Goal: Task Accomplishment & Management: Manage account settings

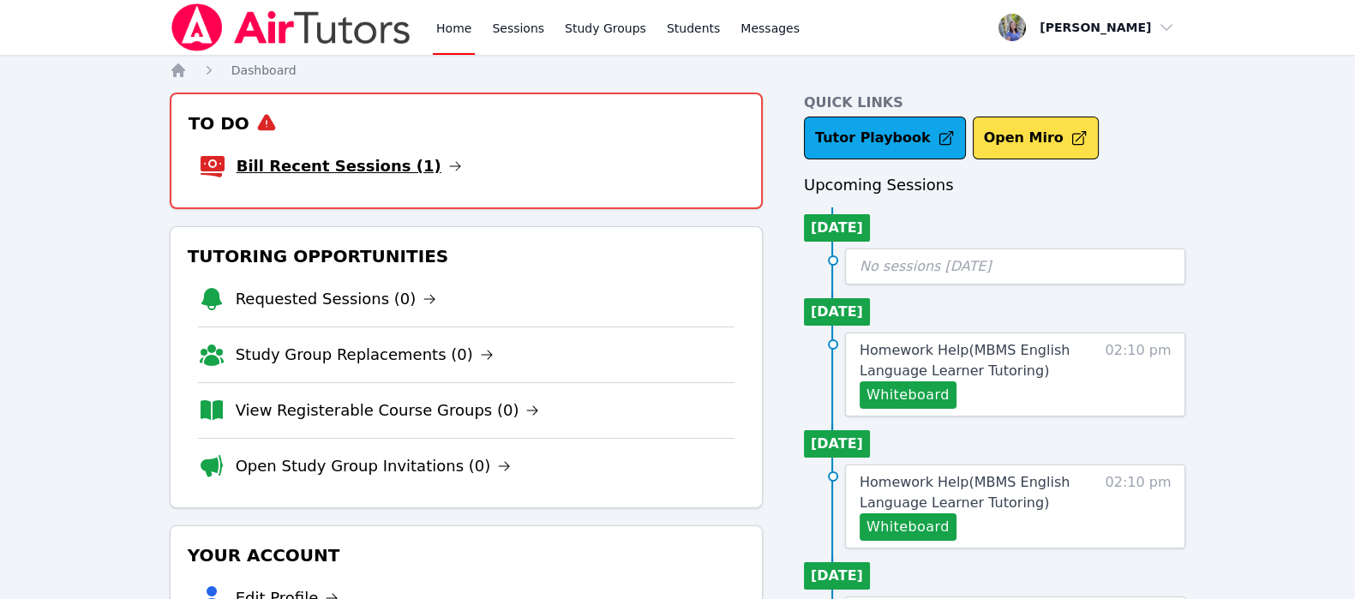
click at [297, 165] on link "Bill Recent Sessions (1)" at bounding box center [349, 166] width 225 height 24
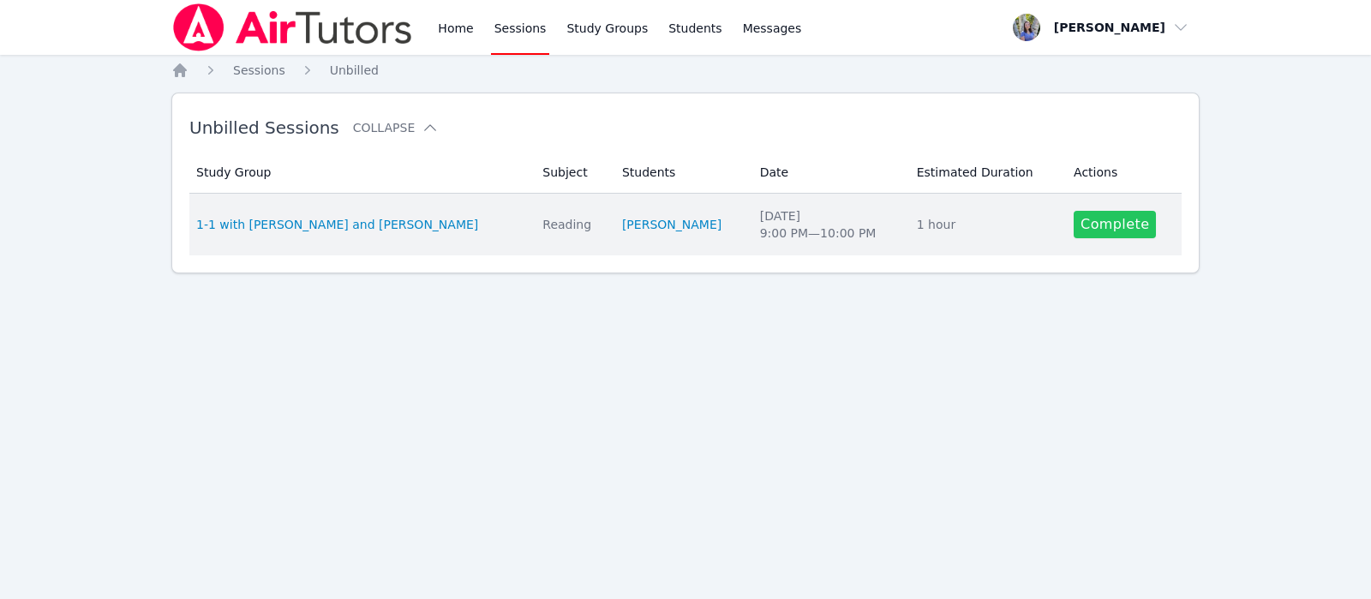
click at [1118, 221] on link "Complete" at bounding box center [1115, 224] width 82 height 27
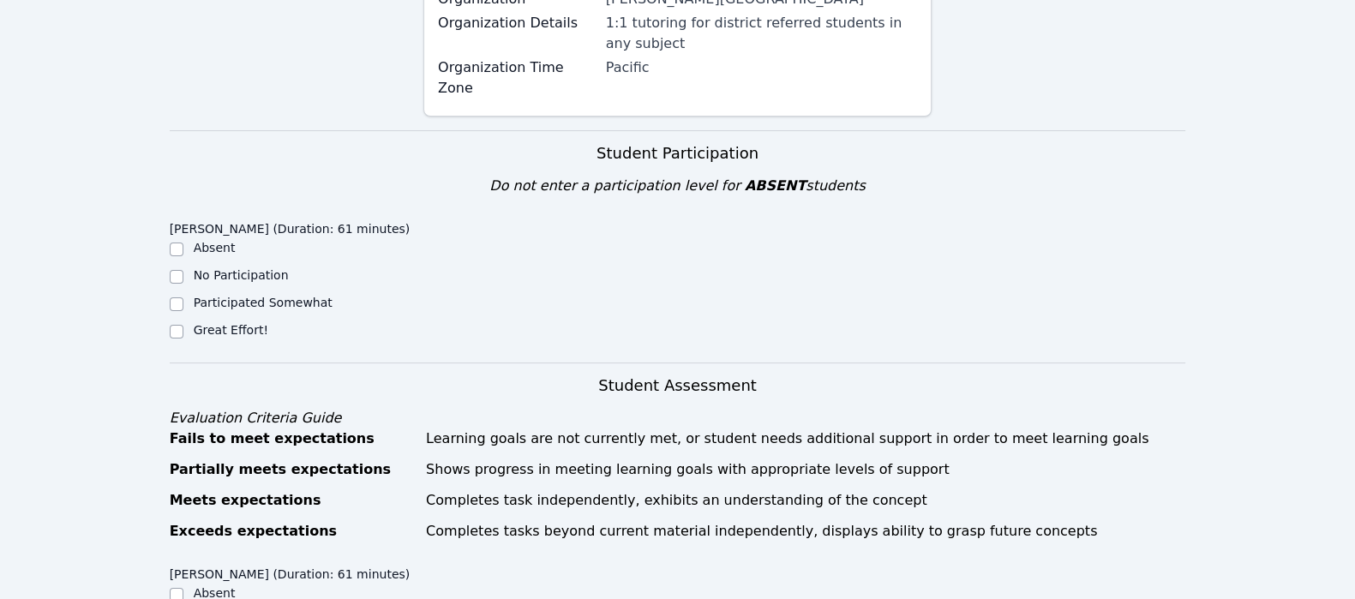
scroll to position [361, 0]
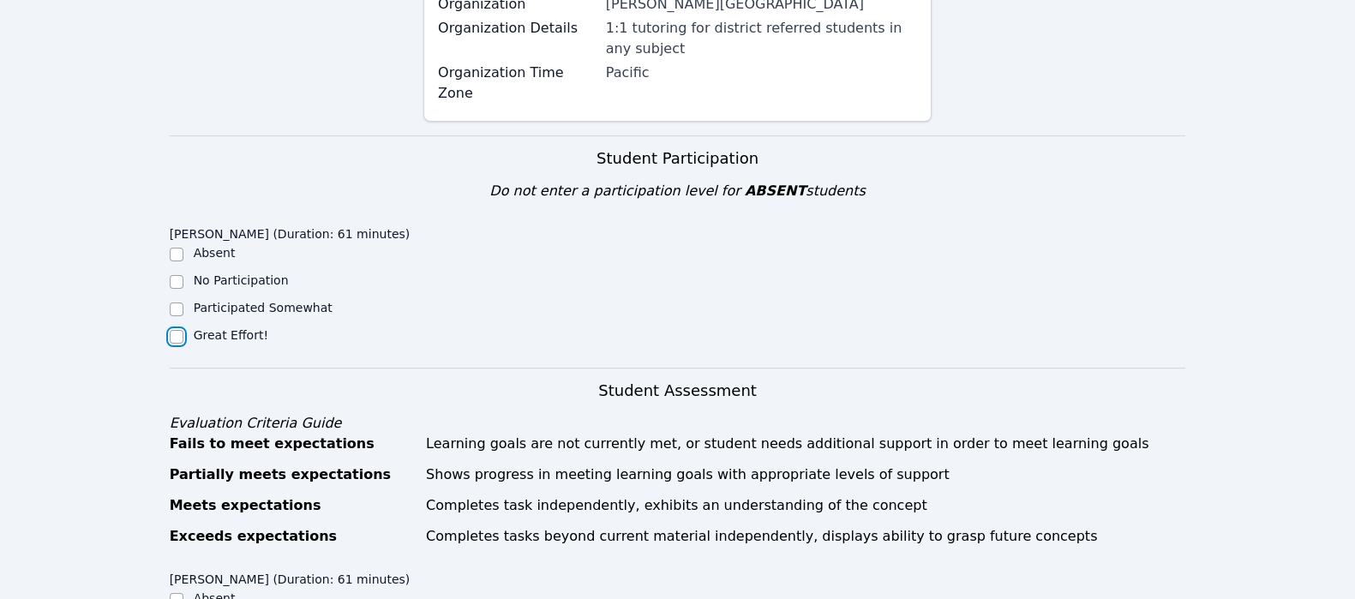
click at [181, 330] on input "Great Effort!" at bounding box center [177, 337] width 14 height 14
checkbox input "true"
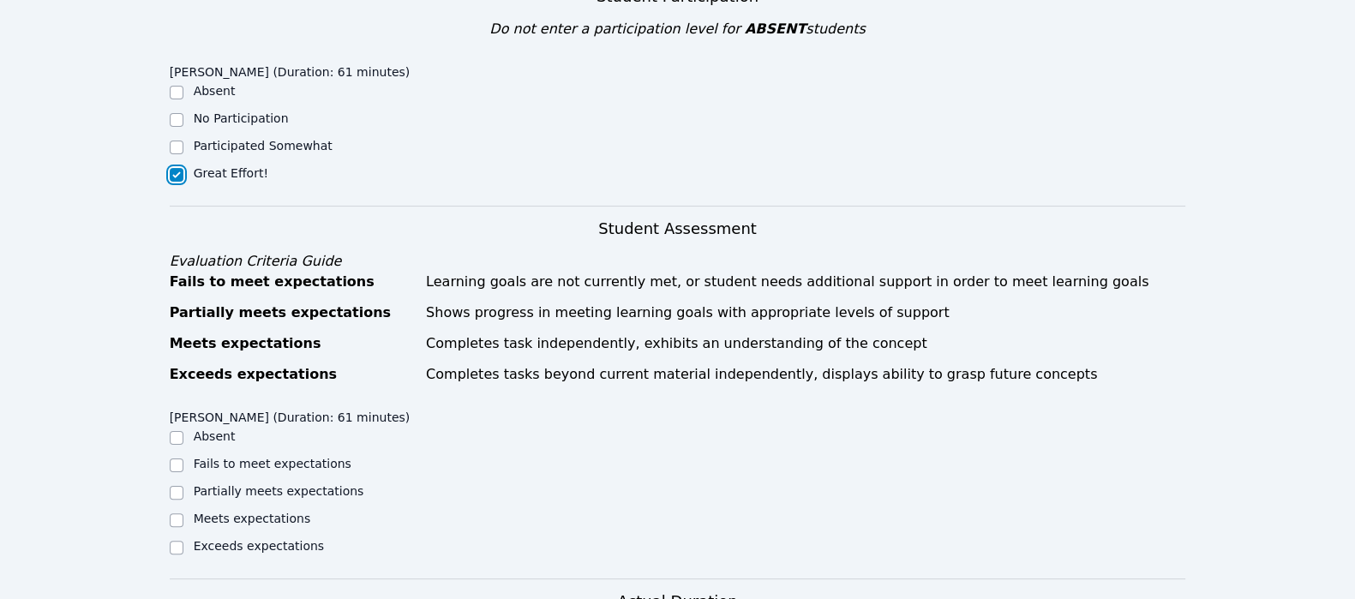
scroll to position [613, 0]
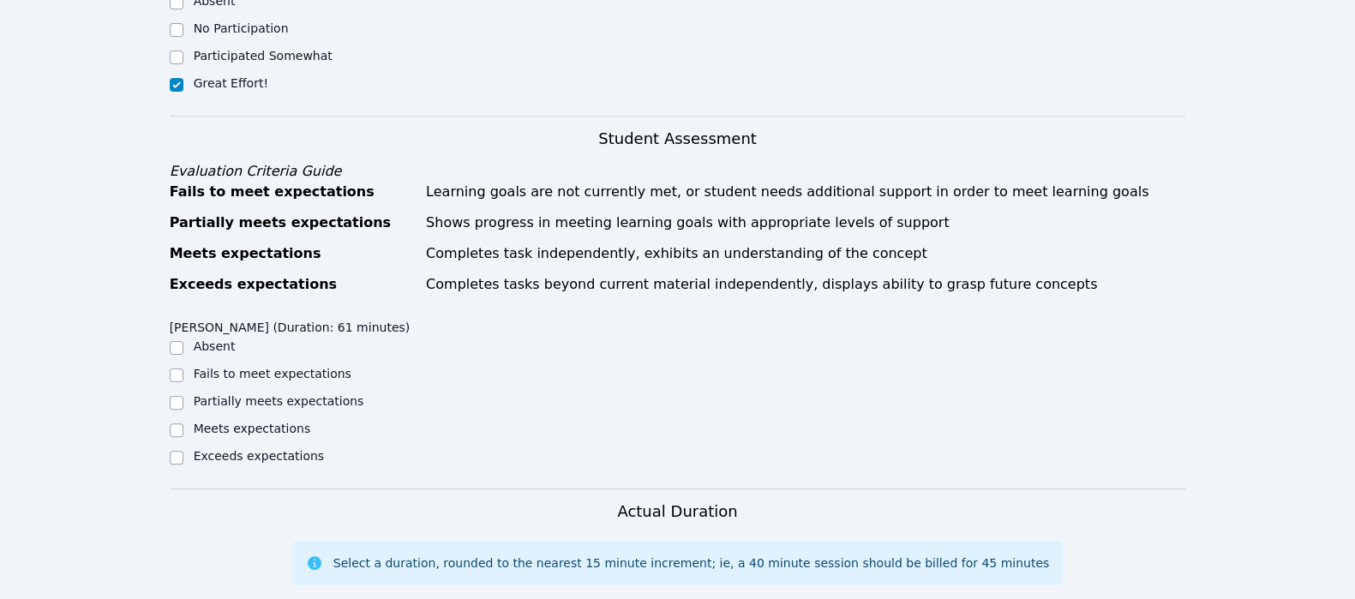
click at [207, 422] on label "Meets expectations" at bounding box center [252, 429] width 117 height 14
click at [183, 423] on input "Meets expectations" at bounding box center [177, 430] width 14 height 14
checkbox input "true"
click at [197, 394] on label "Partially meets expectations" at bounding box center [279, 401] width 171 height 14
click at [183, 396] on input "Partially meets expectations" at bounding box center [177, 403] width 14 height 14
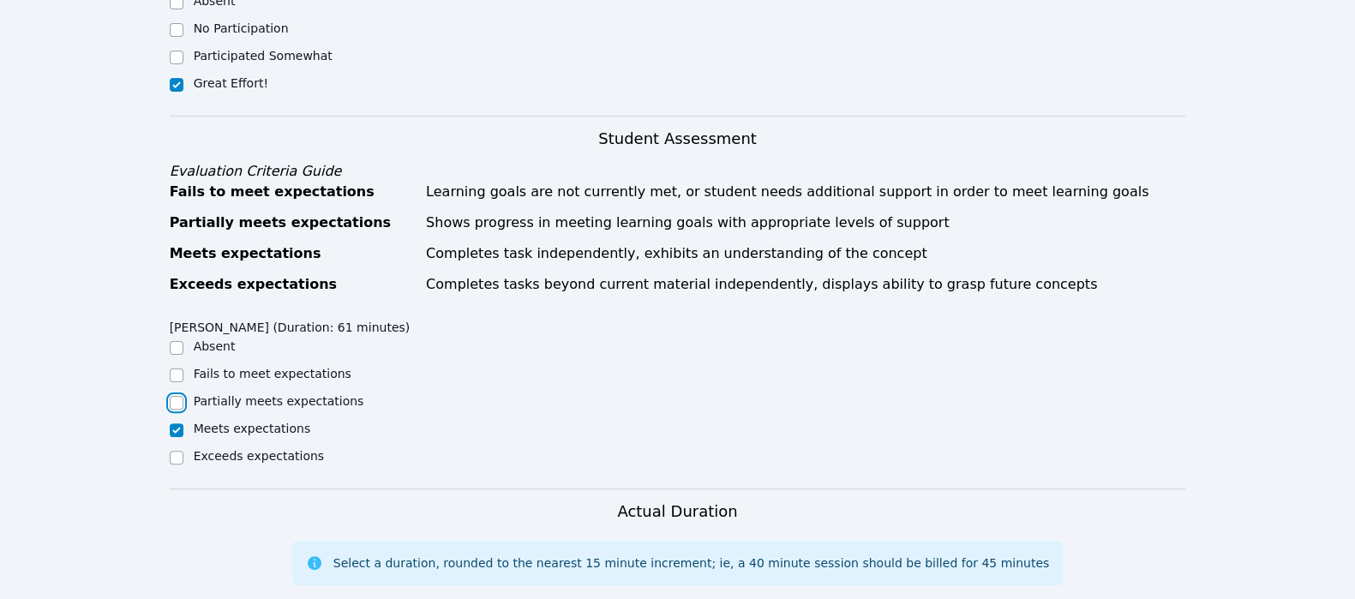
checkbox input "true"
checkbox input "false"
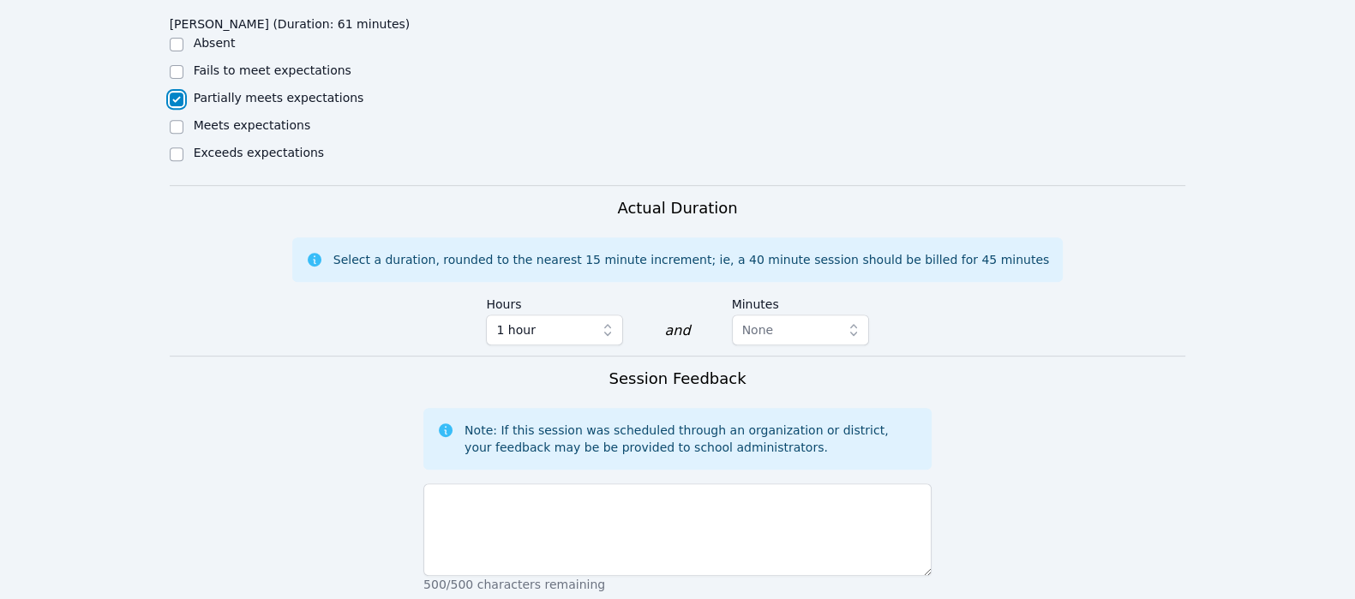
scroll to position [920, 0]
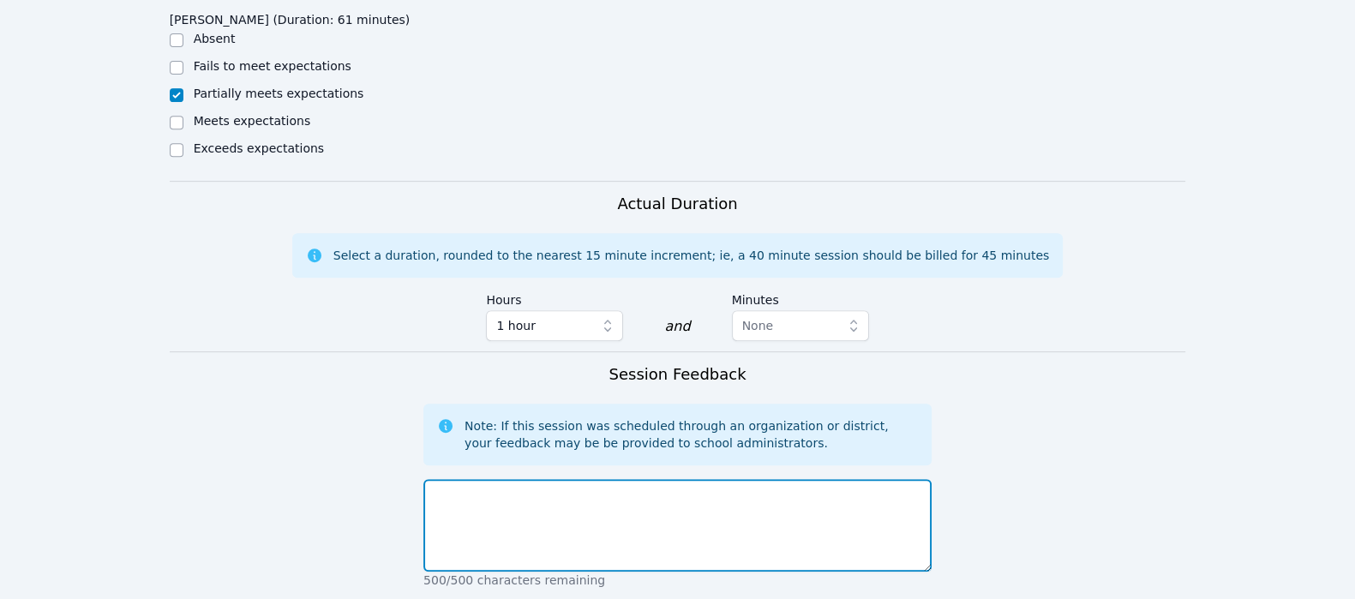
click at [739, 479] on textarea at bounding box center [677, 525] width 508 height 93
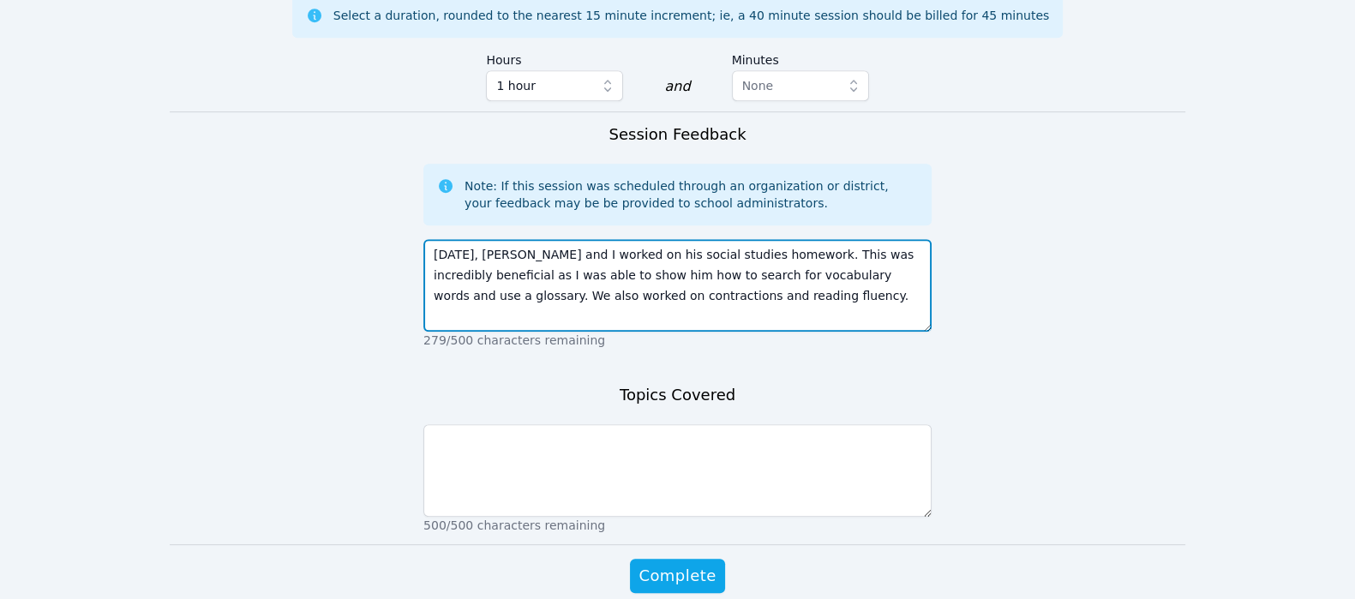
scroll to position [1193, 0]
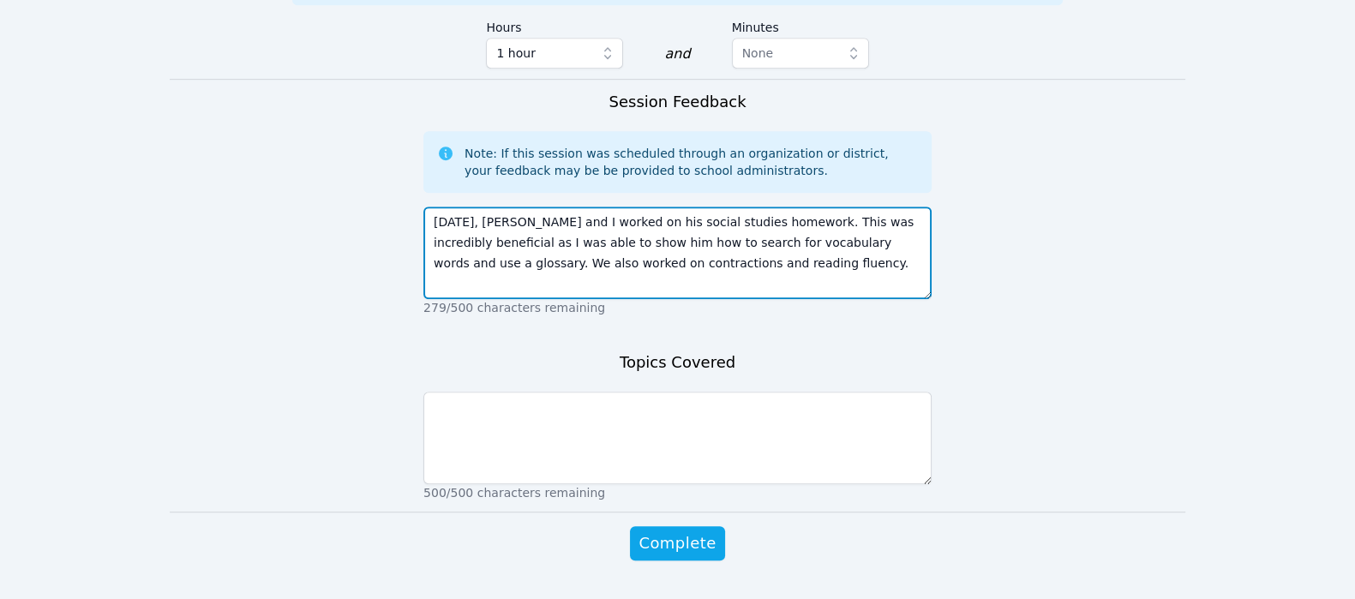
type textarea "Today, Mark and I worked on his social studies homework. This was incredibly be…"
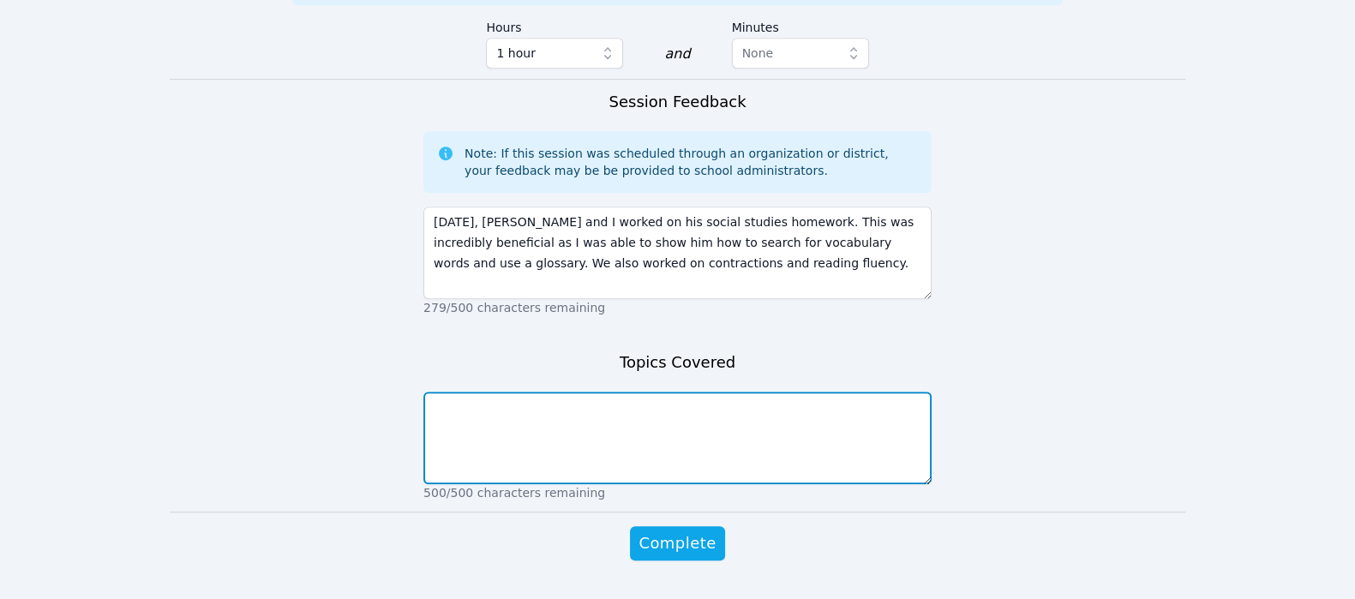
click at [792, 402] on textarea at bounding box center [677, 438] width 508 height 93
type textarea "social studies (geography) contractions reading"
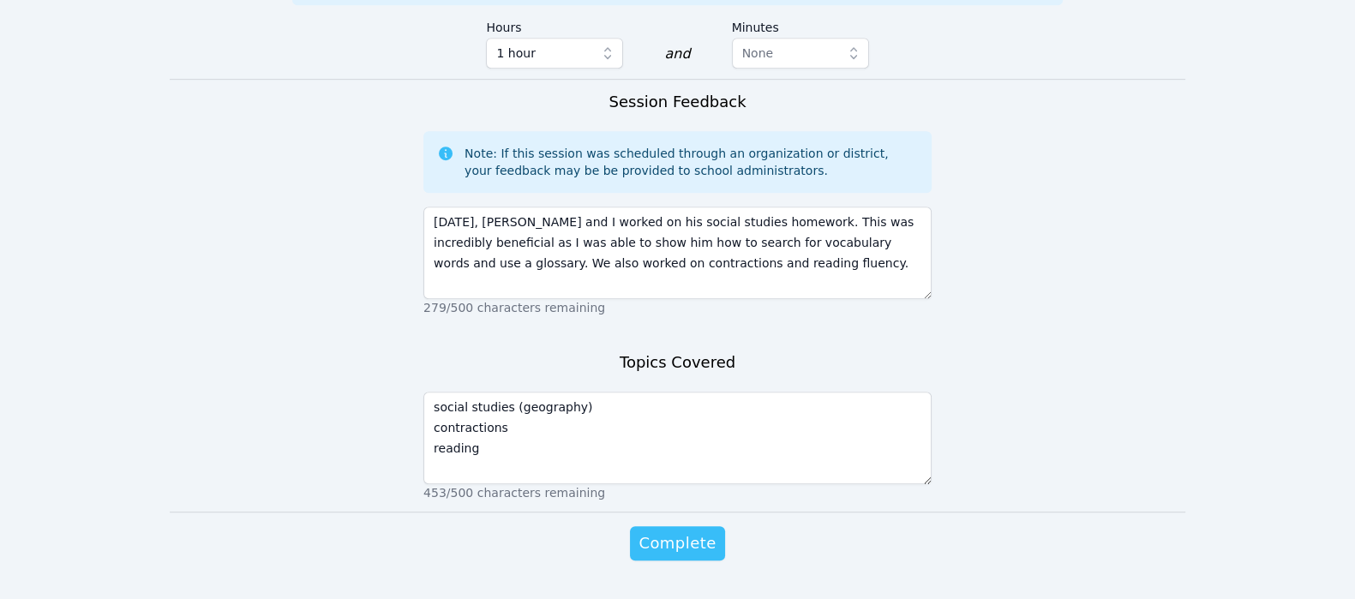
click at [668, 531] on span "Complete" at bounding box center [677, 543] width 77 height 24
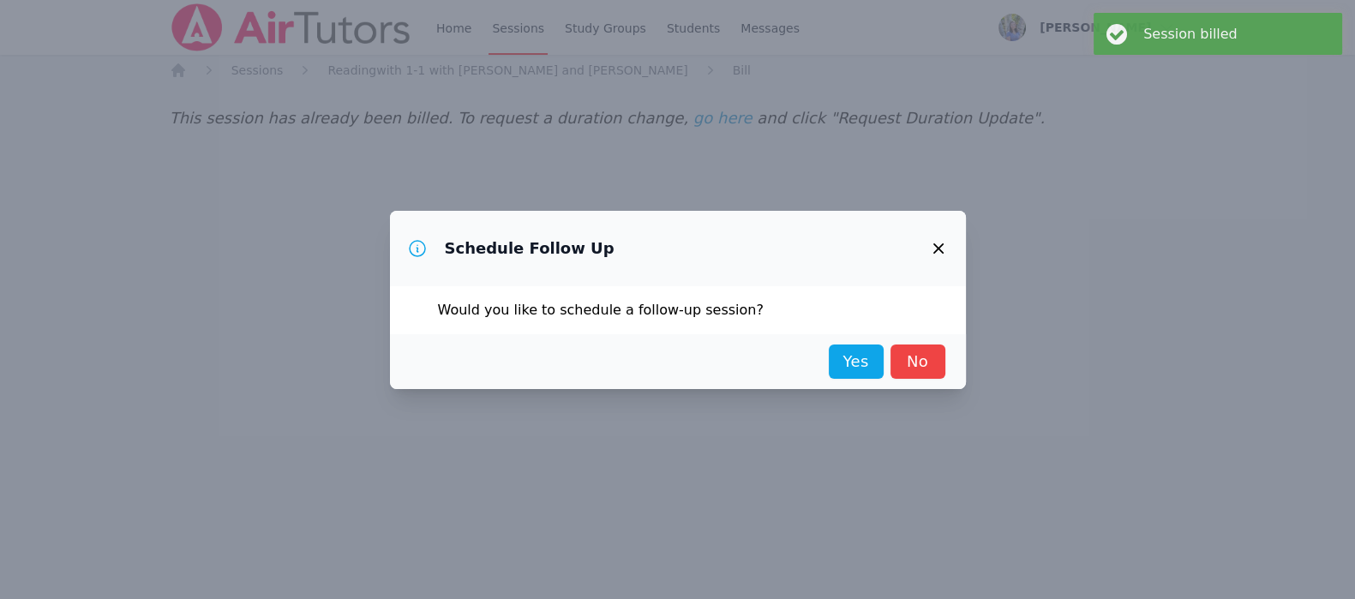
scroll to position [0, 0]
click at [860, 366] on link "Yes" at bounding box center [864, 362] width 55 height 34
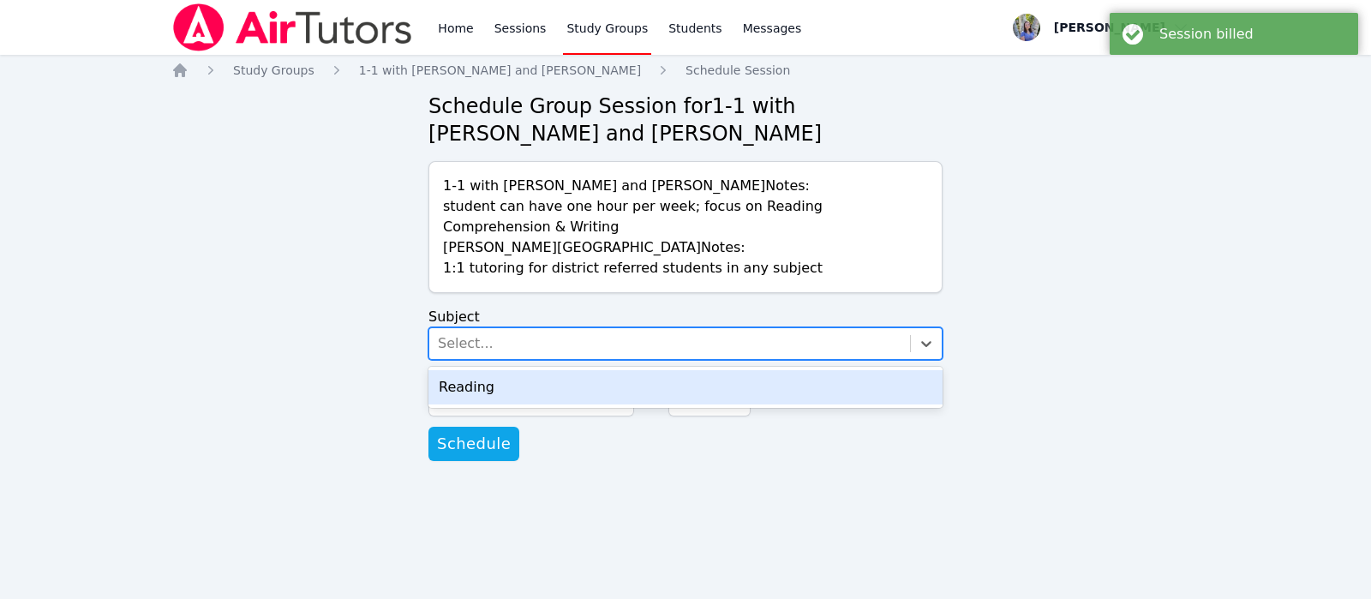
click at [844, 348] on div "Select..." at bounding box center [669, 343] width 481 height 31
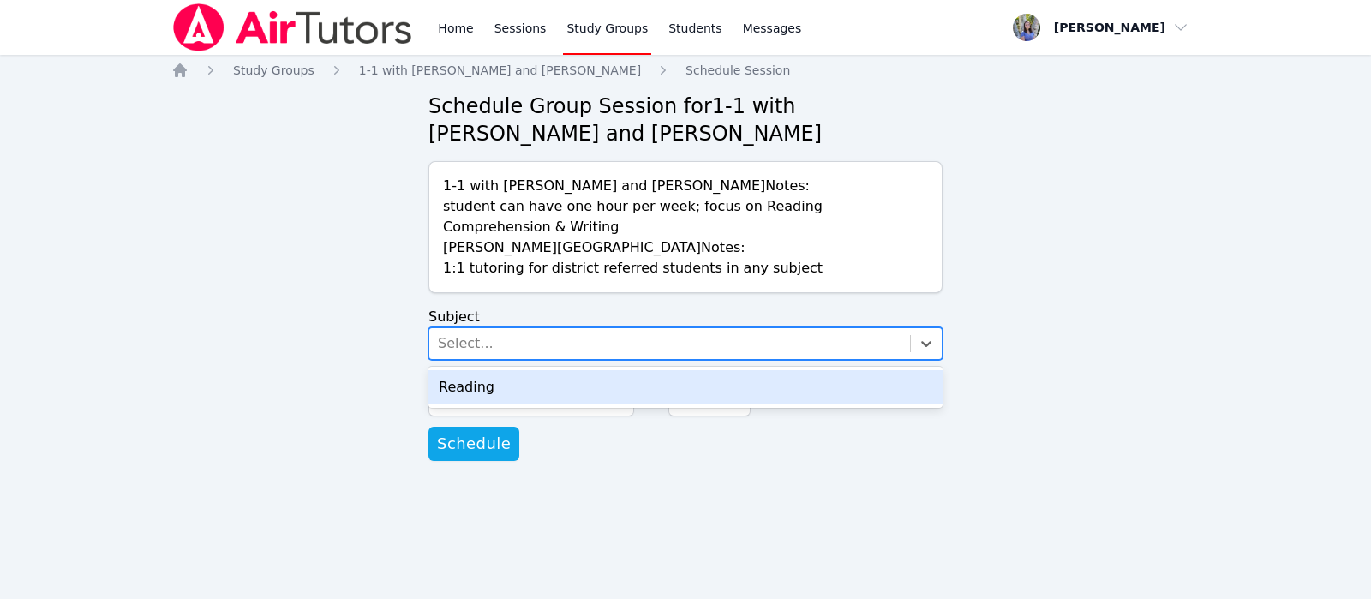
click at [850, 379] on div "Reading" at bounding box center [686, 387] width 514 height 34
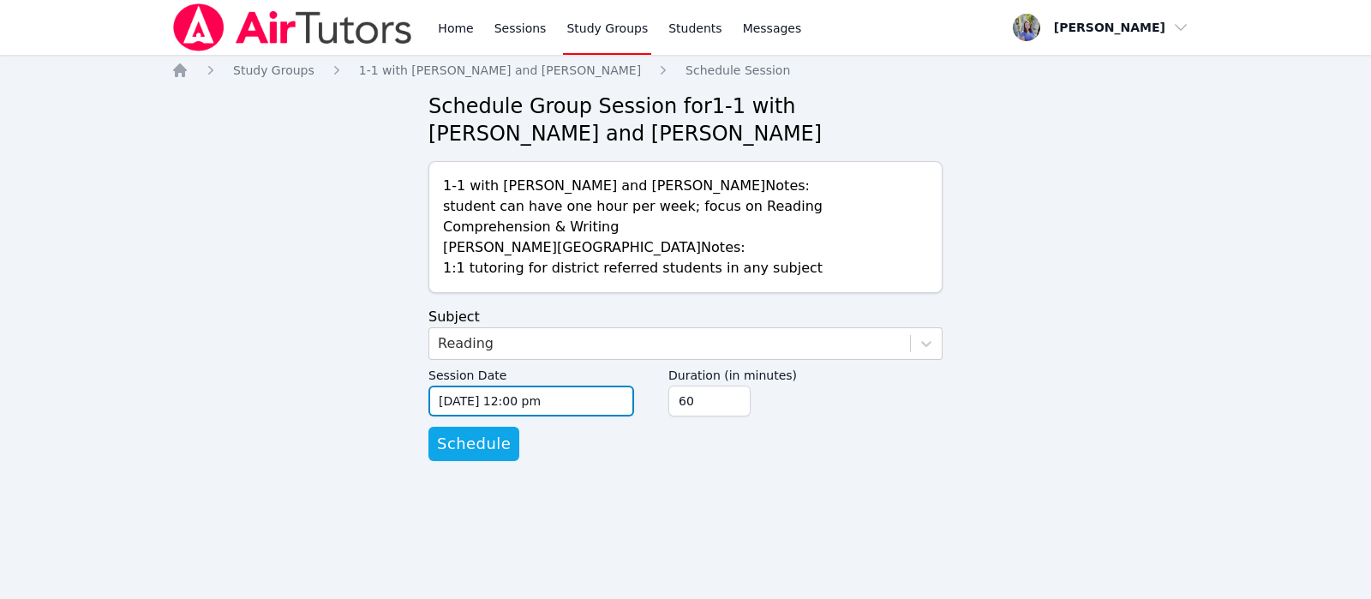
click at [509, 411] on input "09/11/2025 12:00 pm" at bounding box center [532, 401] width 206 height 31
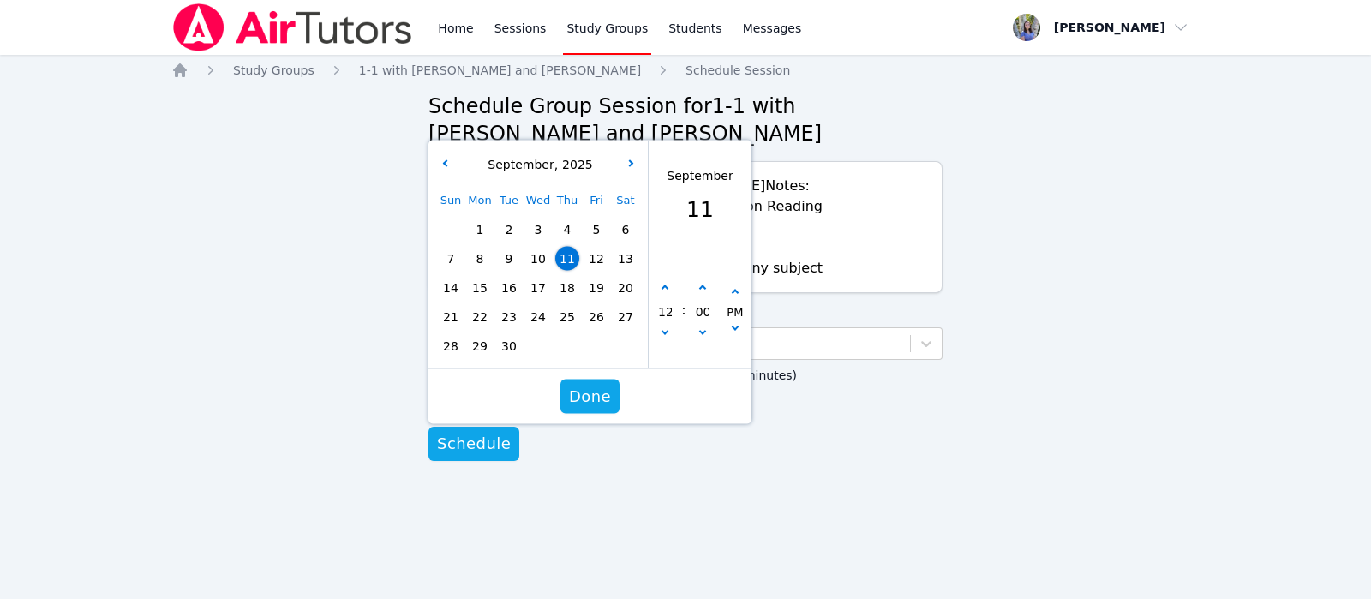
click at [566, 281] on span "18" at bounding box center [567, 288] width 24 height 24
click at [583, 389] on span "Done" at bounding box center [590, 397] width 42 height 24
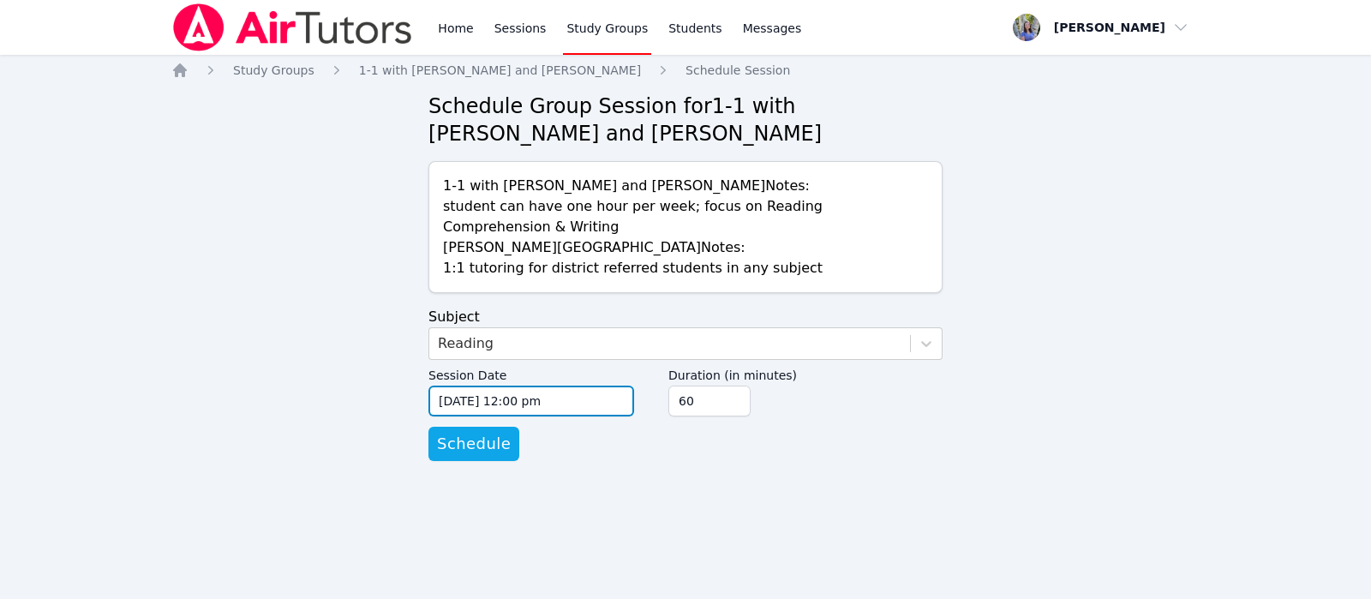
click at [540, 404] on input "09/18/2025 12:00 pm" at bounding box center [532, 401] width 206 height 31
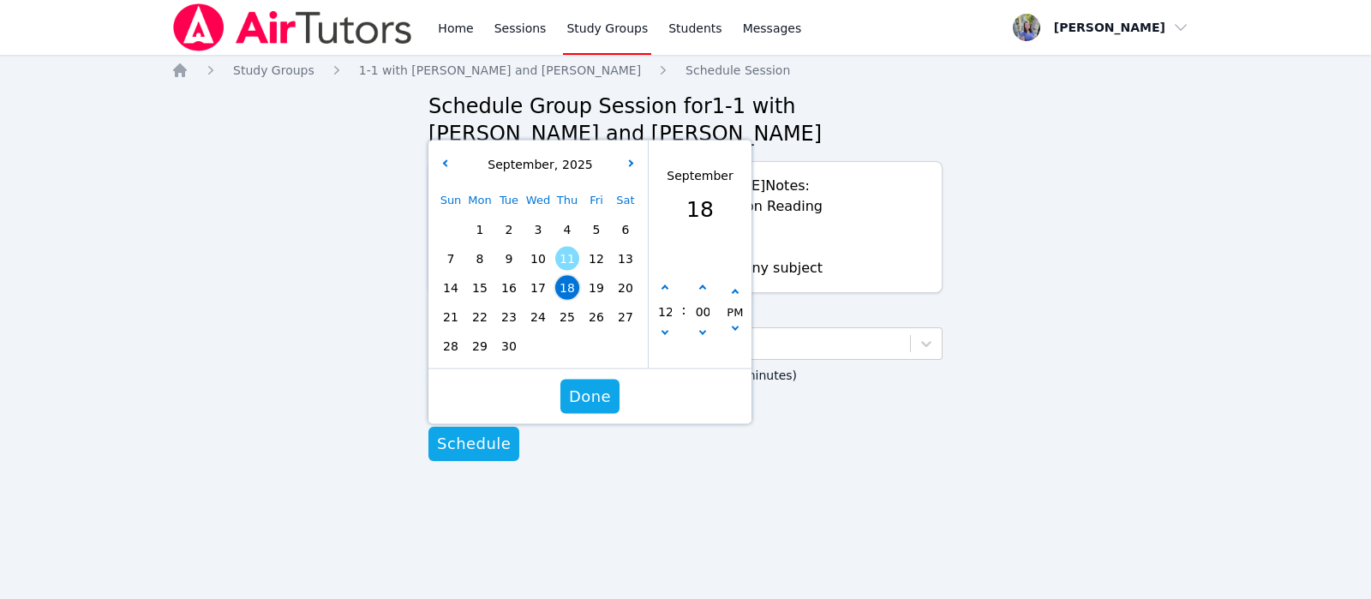
click at [559, 281] on span "18" at bounding box center [567, 288] width 24 height 24
click at [669, 294] on button "button" at bounding box center [665, 288] width 17 height 17
type input "09/18/2025 01:00 pm"
type input "01"
click at [669, 294] on button "button" at bounding box center [665, 288] width 17 height 17
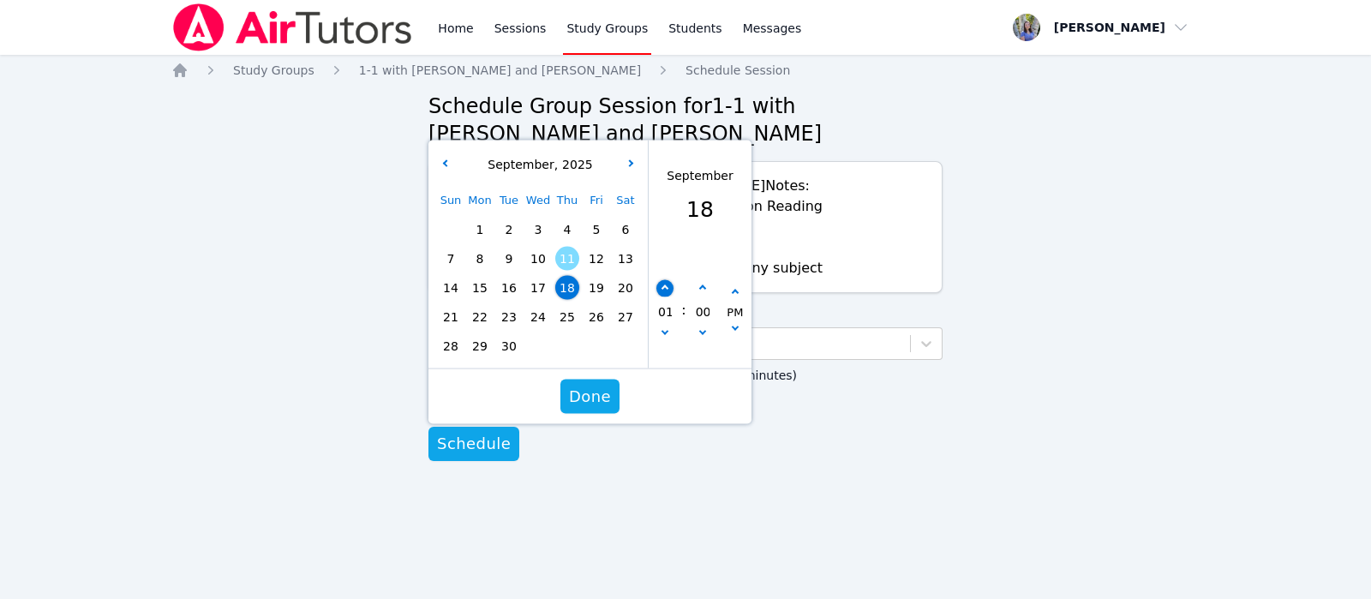
type input "09/18/2025 02:00 pm"
type input "02"
click at [669, 294] on button "button" at bounding box center [665, 288] width 17 height 17
type input "09/18/2025 03:00 pm"
type input "03"
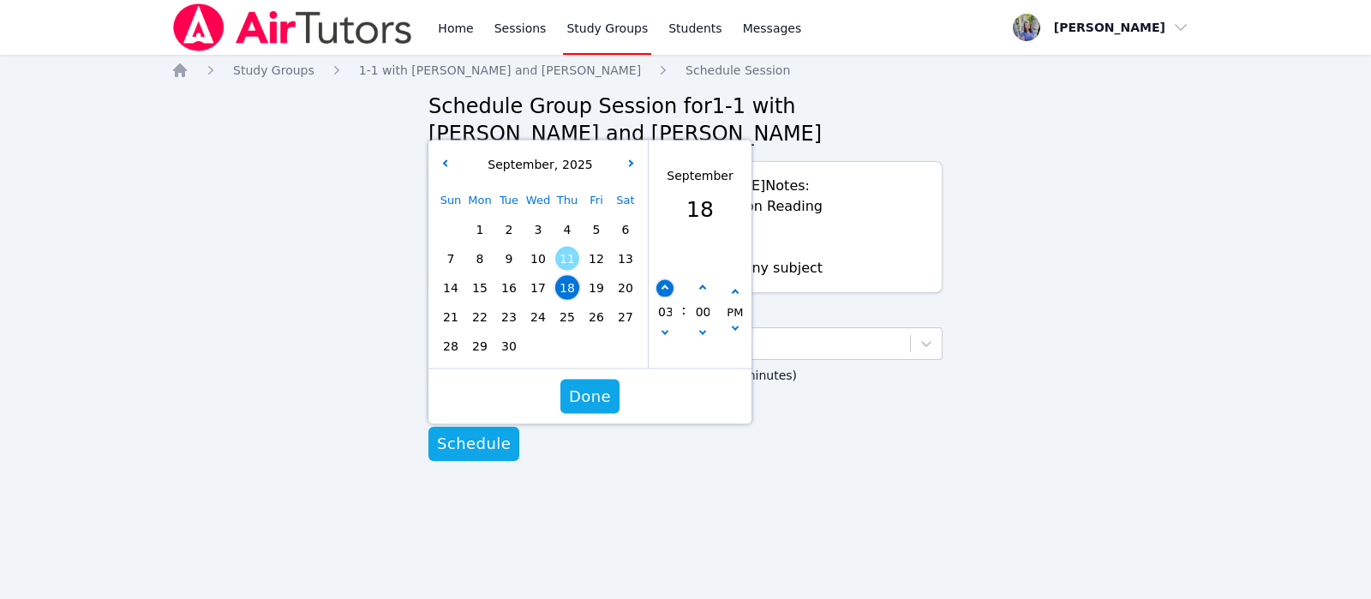
click at [669, 294] on button "button" at bounding box center [665, 288] width 17 height 17
type input "09/18/2025 04:00 pm"
type input "04"
click at [669, 294] on button "button" at bounding box center [665, 288] width 17 height 17
type input "09/18/2025 05:00 pm"
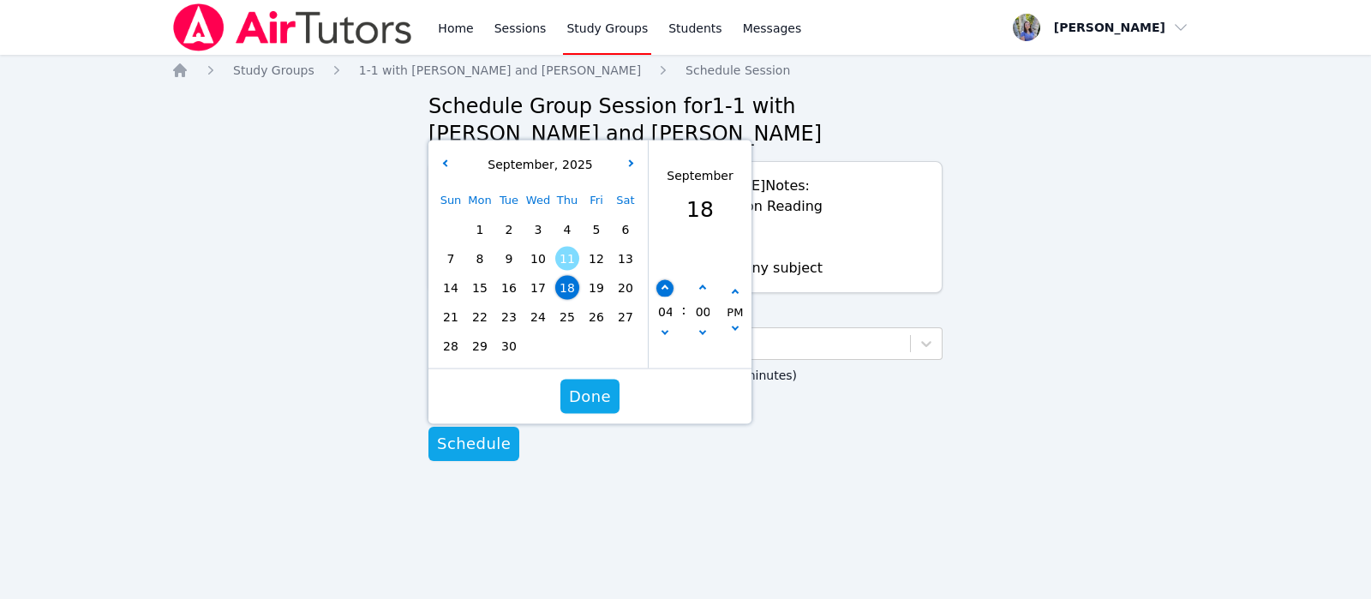
type input "05"
click at [669, 294] on button "button" at bounding box center [665, 288] width 17 height 17
type input "09/18/2025 06:00 pm"
type input "06"
click at [669, 294] on button "button" at bounding box center [665, 288] width 17 height 17
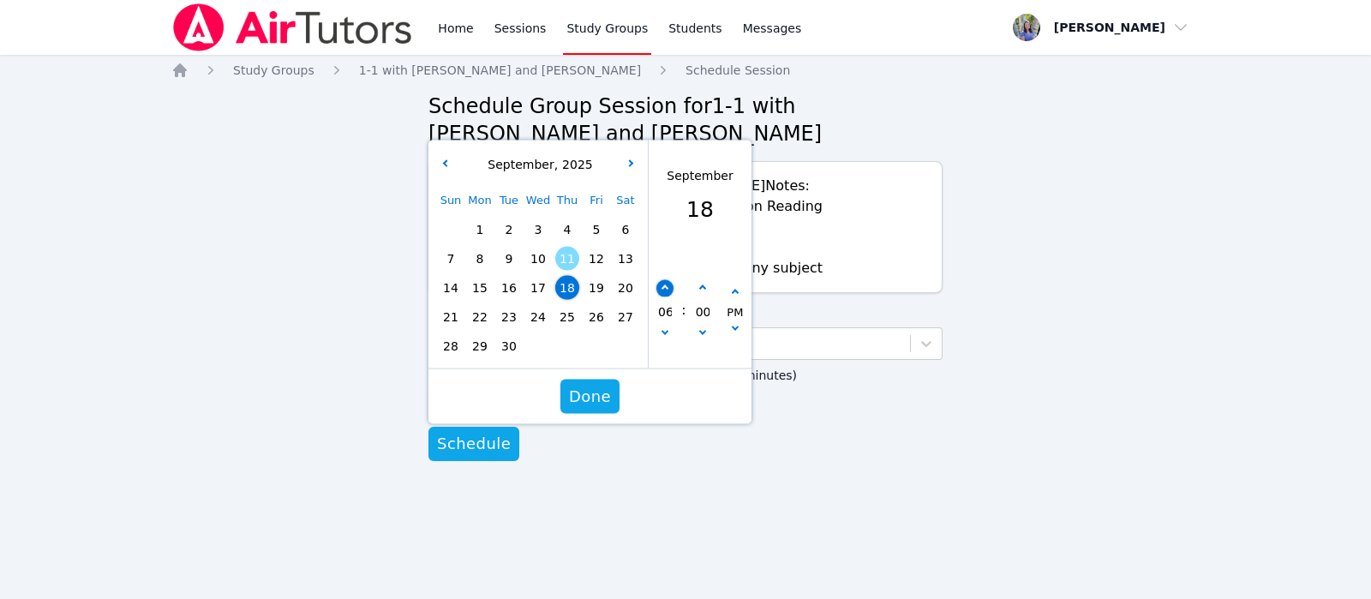
type input "09/18/2025 07:00 pm"
type input "07"
click at [669, 294] on button "button" at bounding box center [665, 288] width 17 height 17
type input "09/18/2025 08:00 pm"
type input "08"
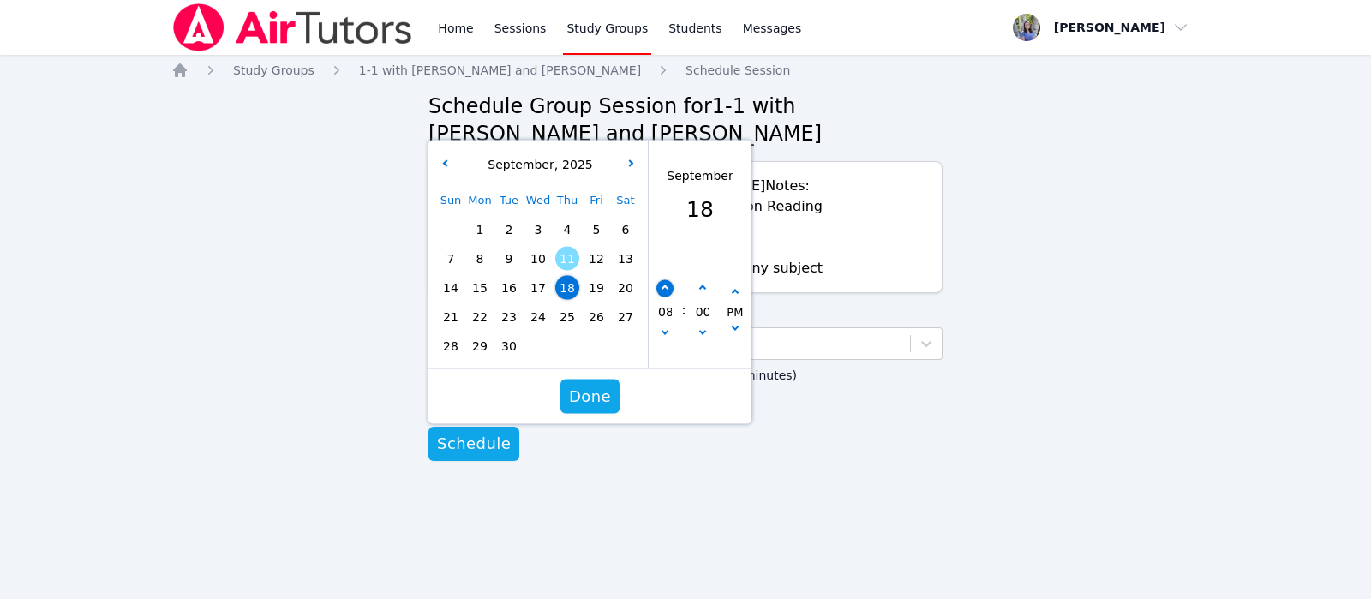
click at [669, 294] on button "button" at bounding box center [665, 288] width 17 height 17
type input "09/18/2025 09:00 pm"
type input "09"
click at [600, 392] on span "Done" at bounding box center [590, 397] width 42 height 24
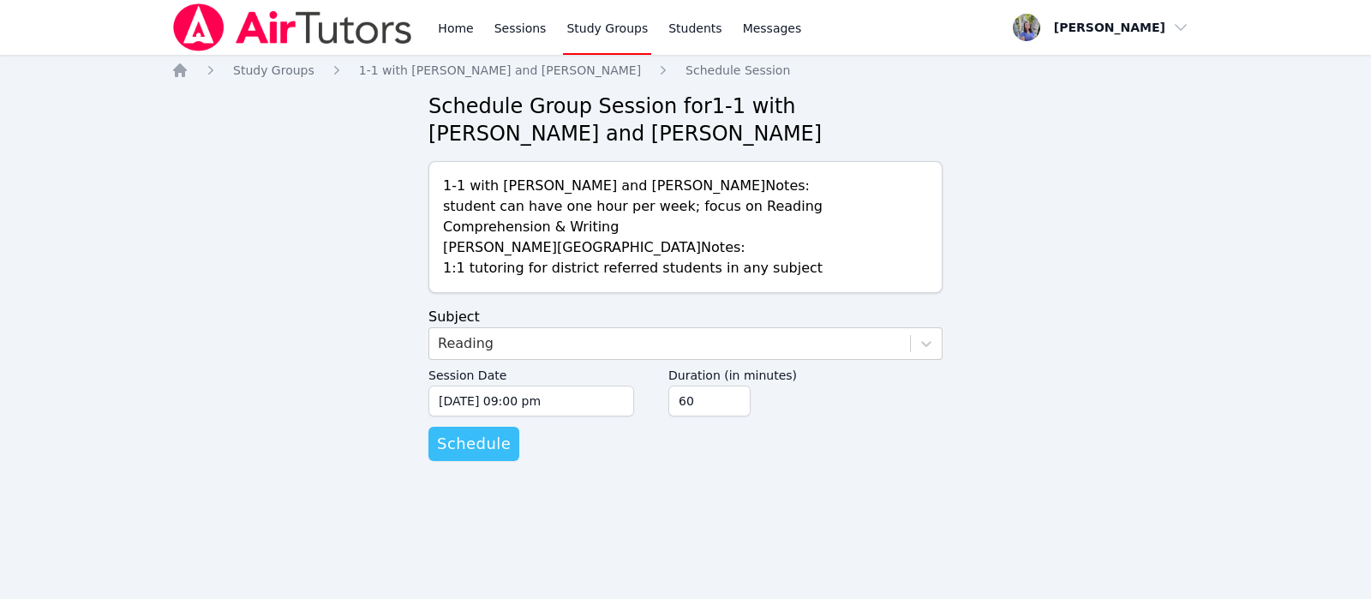
click at [490, 446] on span "Schedule" at bounding box center [474, 444] width 74 height 24
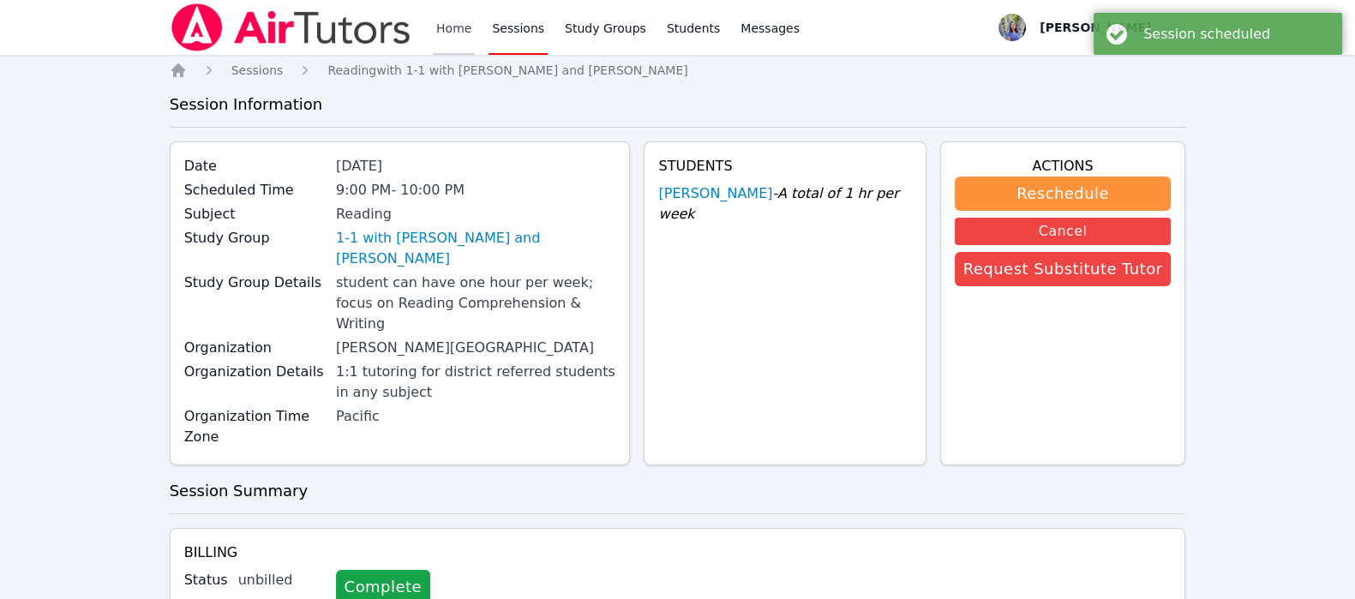
click at [467, 35] on link "Home" at bounding box center [454, 27] width 42 height 55
